Goal: Information Seeking & Learning: Learn about a topic

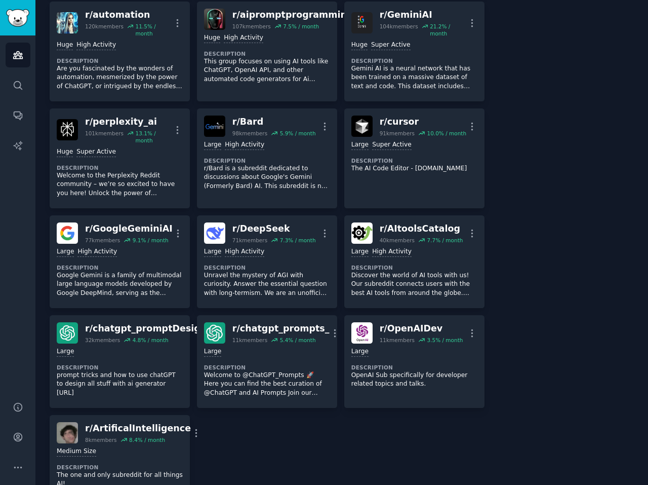
scroll to position [507, 0]
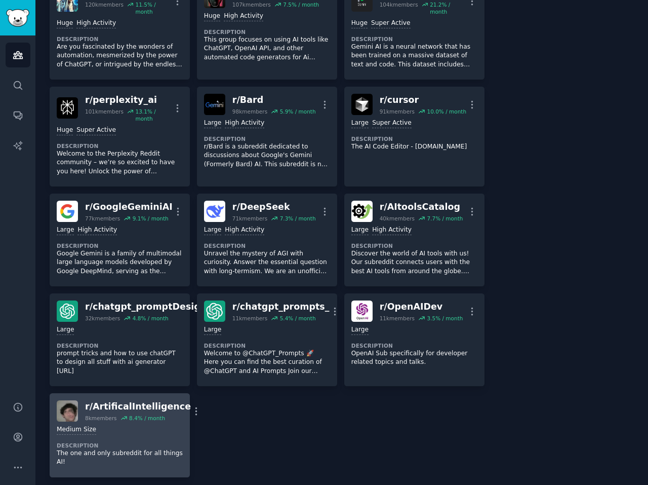
click at [144, 430] on div "Medium Size Description The one and only subreddit for all things AI!" at bounding box center [120, 445] width 126 height 49
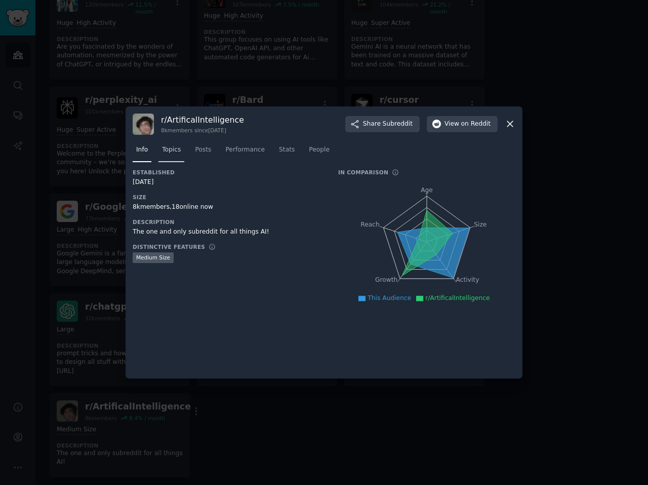
click at [172, 151] on span "Topics" at bounding box center [171, 149] width 19 height 9
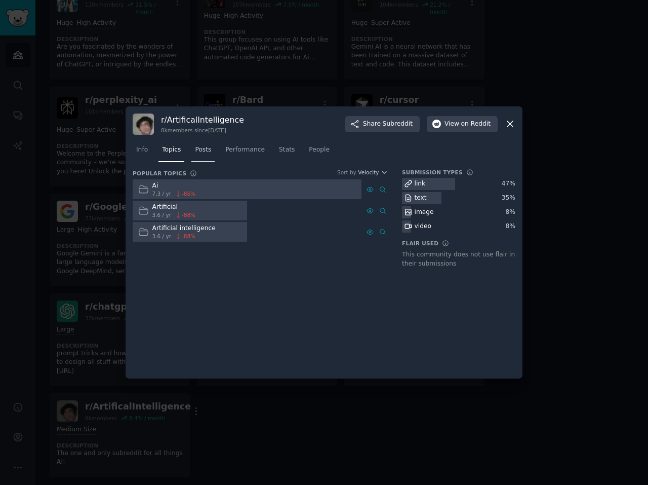
click at [195, 157] on link "Posts" at bounding box center [202, 152] width 23 height 21
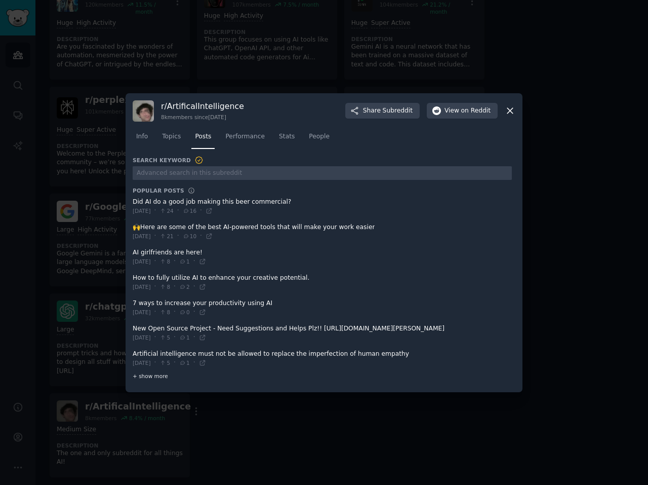
click at [157, 373] on span "+ show more" at bounding box center [150, 375] width 35 height 7
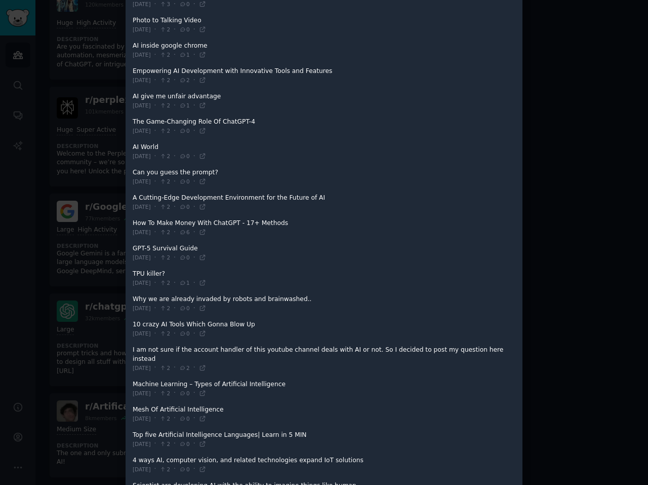
scroll to position [921, 0]
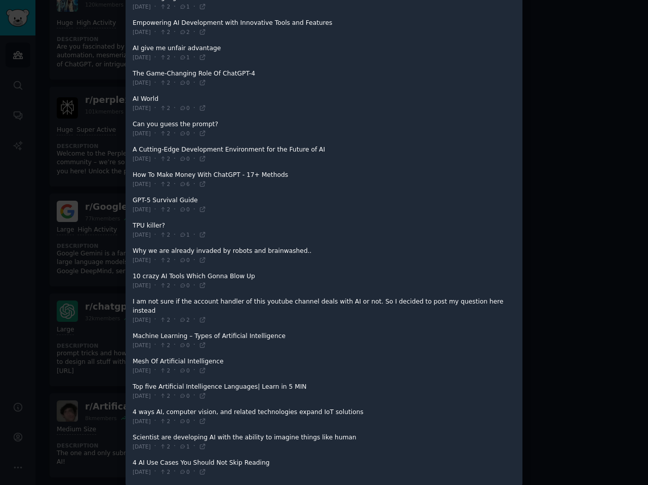
click at [250, 173] on span at bounding box center [322, 179] width 379 height 25
drag, startPoint x: 289, startPoint y: 173, endPoint x: 136, endPoint y: 169, distance: 153.0
click at [136, 169] on span at bounding box center [322, 179] width 379 height 25
click at [186, 183] on icon at bounding box center [182, 184] width 7 height 6
click at [206, 181] on icon at bounding box center [202, 183] width 7 height 7
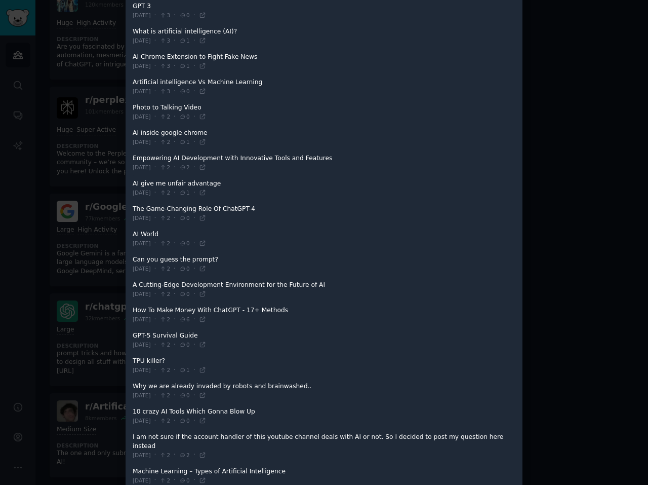
scroll to position [0, 0]
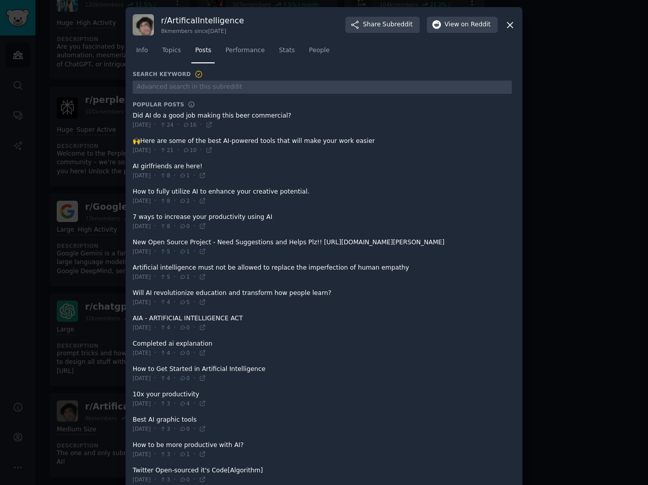
click at [78, 177] on div at bounding box center [324, 242] width 648 height 485
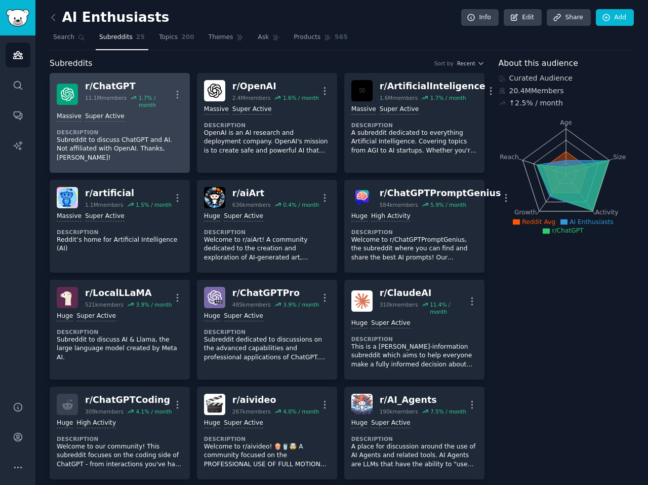
click at [140, 117] on div "Massive Super Active Description Subreddit to discuss ChatGPT and AI. Not affil…" at bounding box center [120, 136] width 126 height 57
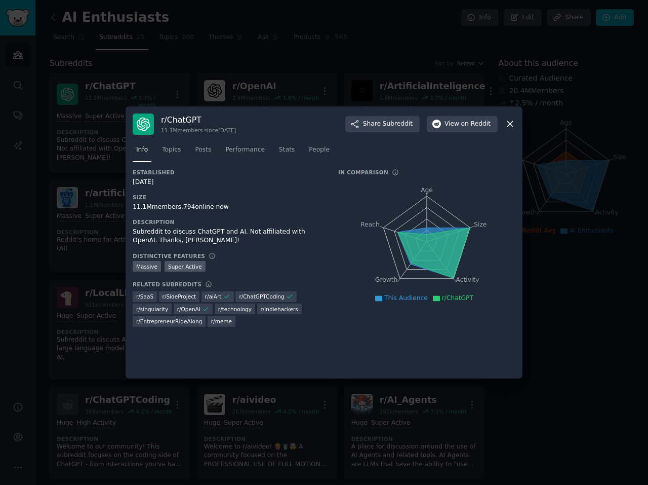
drag, startPoint x: 170, startPoint y: 181, endPoint x: 131, endPoint y: 180, distance: 39.0
click at [131, 180] on div "r/ ChatGPT 11.1M members since [DATE] Share Subreddit View on Reddit Info Topic…" at bounding box center [324, 242] width 397 height 273
click at [160, 180] on div "[DATE]" at bounding box center [228, 182] width 191 height 9
click at [169, 151] on span "Topics" at bounding box center [171, 149] width 19 height 9
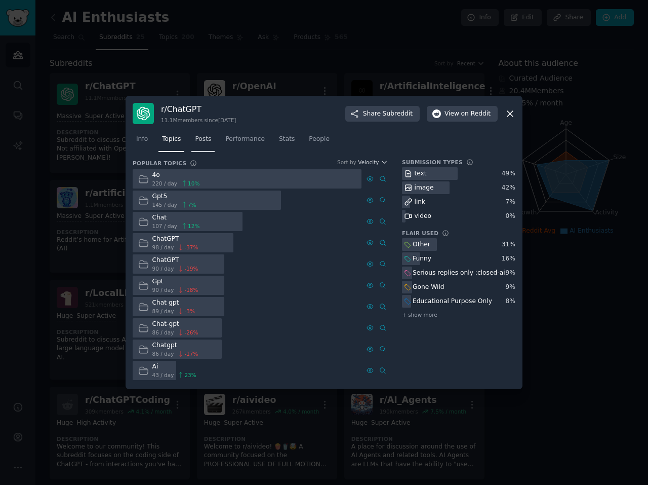
click at [205, 139] on span "Posts" at bounding box center [203, 139] width 16 height 9
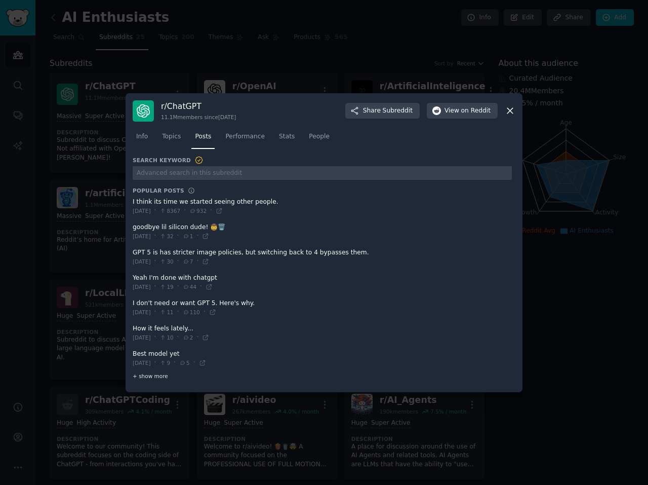
click at [158, 379] on div "+ show more" at bounding box center [322, 376] width 379 height 11
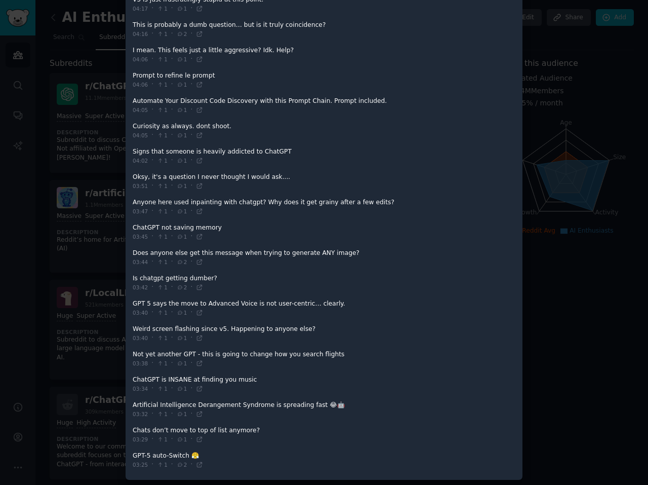
scroll to position [912, 0]
